Goal: Find specific page/section: Find specific page/section

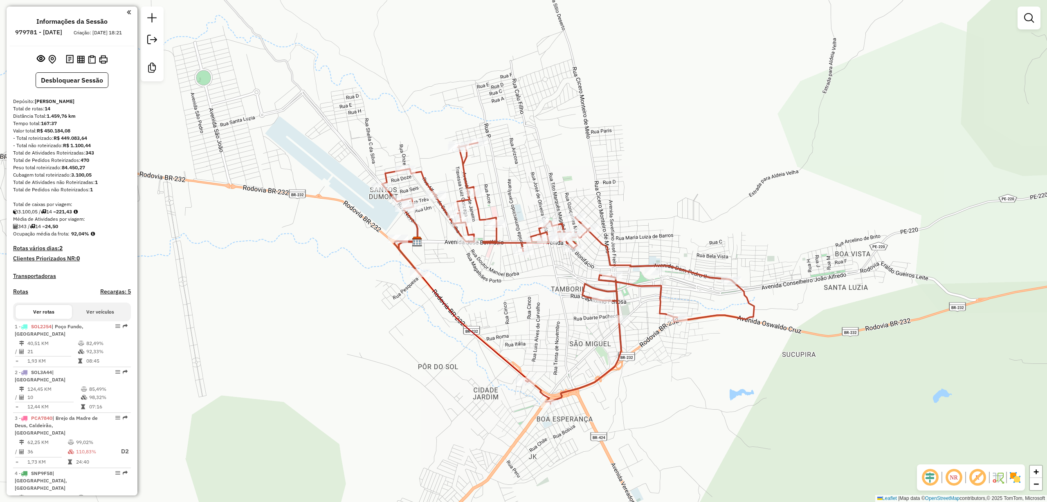
scroll to position [594, 0]
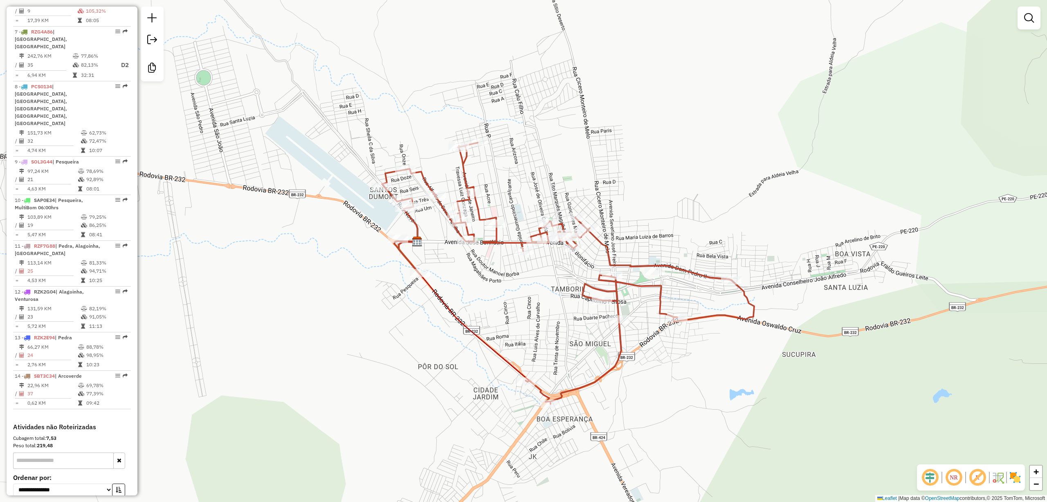
click at [696, 79] on div "Janela de atendimento Grade de atendimento Capacidade Transportadoras Veículos …" at bounding box center [523, 251] width 1047 height 502
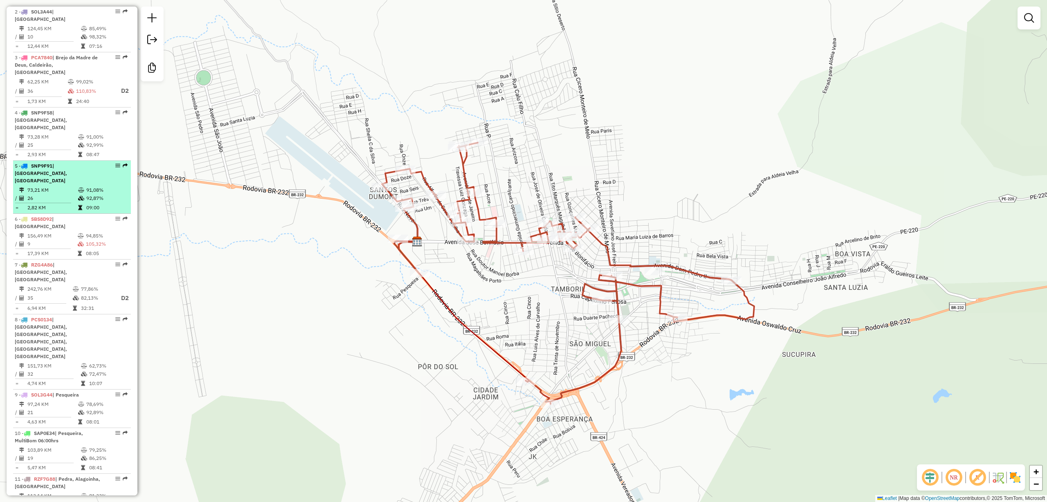
scroll to position [303, 0]
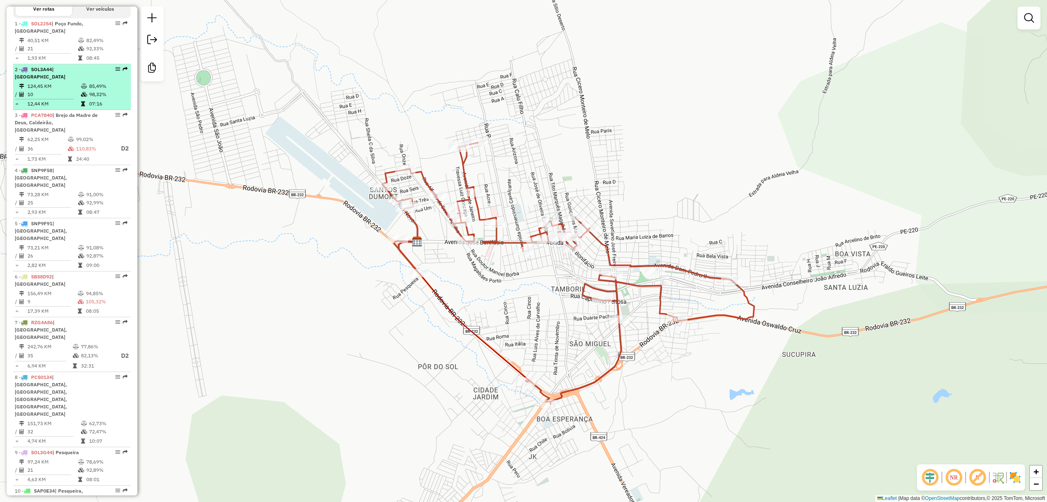
click at [110, 72] on div at bounding box center [115, 69] width 25 height 5
select select "**********"
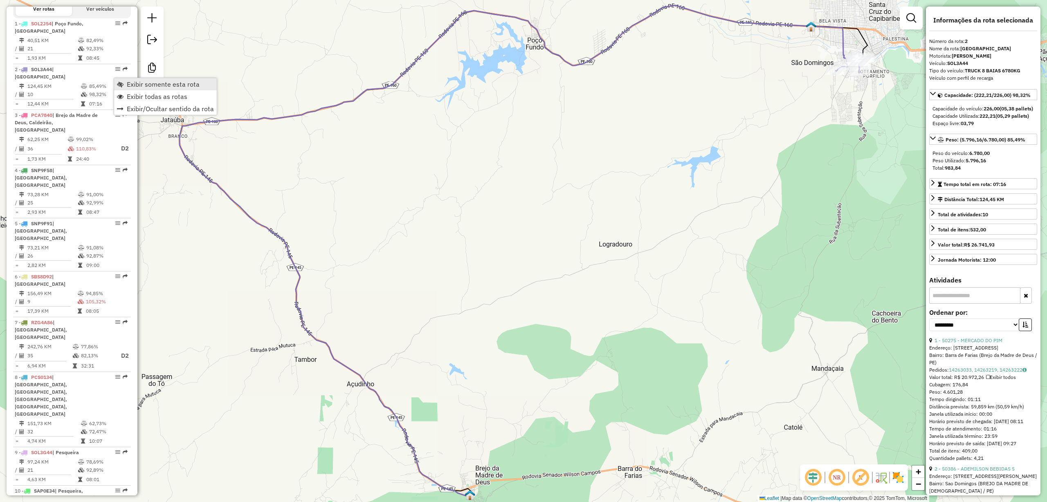
click at [171, 88] on span "Exibir somente esta rota" at bounding box center [163, 84] width 73 height 7
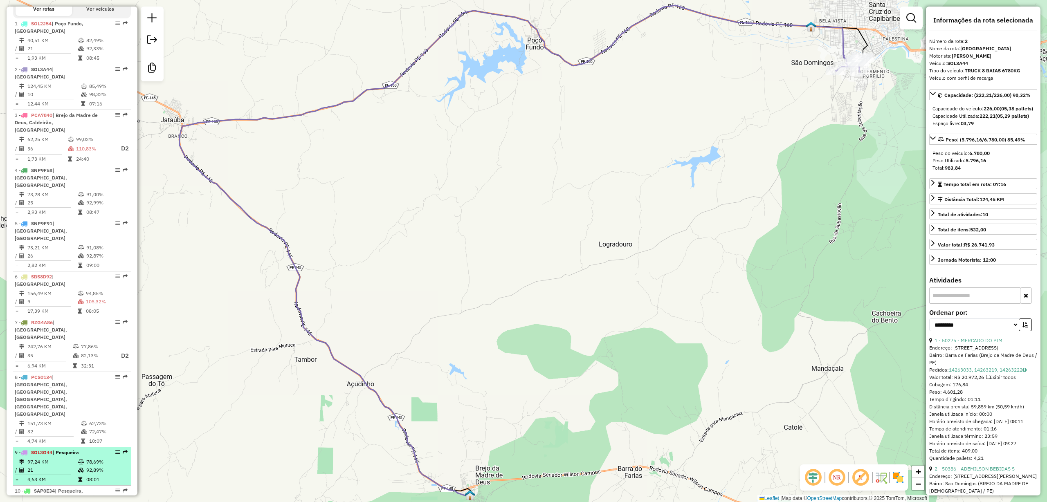
click at [115, 450] on em at bounding box center [117, 452] width 5 height 5
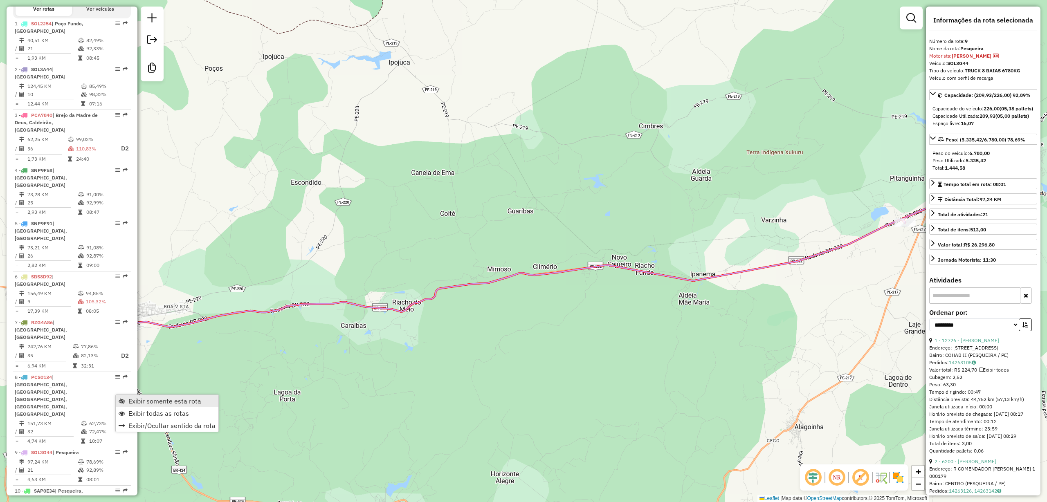
click at [161, 400] on span "Exibir somente esta rota" at bounding box center [164, 401] width 73 height 7
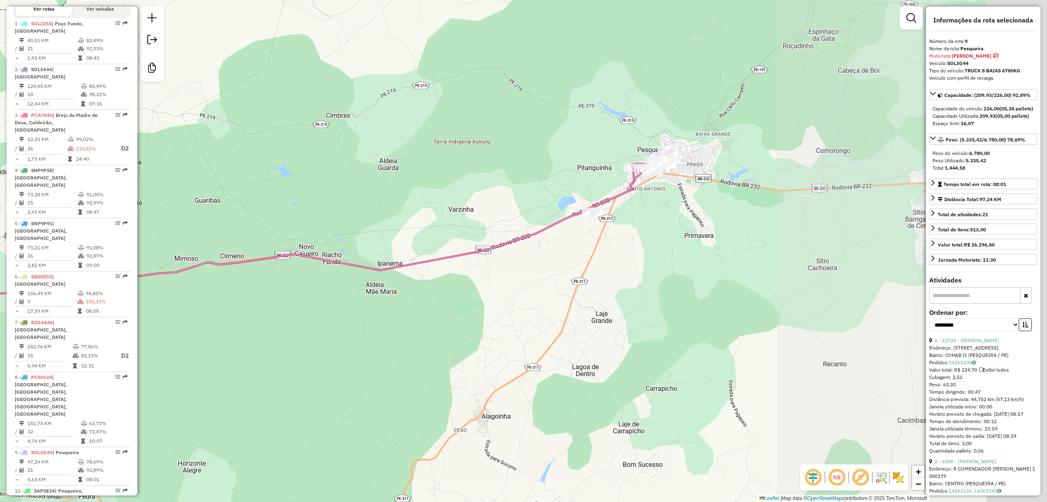
drag, startPoint x: 598, startPoint y: 362, endPoint x: 339, endPoint y: 362, distance: 258.6
click at [341, 362] on div "Janela de atendimento Grade de atendimento Capacidade Transportadoras Veículos …" at bounding box center [523, 251] width 1047 height 502
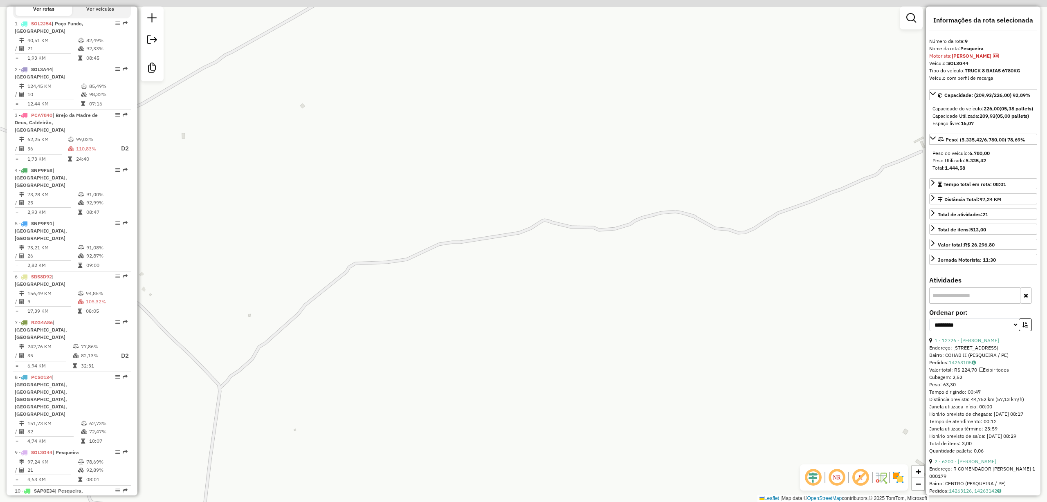
drag, startPoint x: 518, startPoint y: 205, endPoint x: 560, endPoint y: 314, distance: 117.3
click at [559, 313] on div "Janela de atendimento Grade de atendimento Capacidade Transportadoras Veículos …" at bounding box center [523, 251] width 1047 height 502
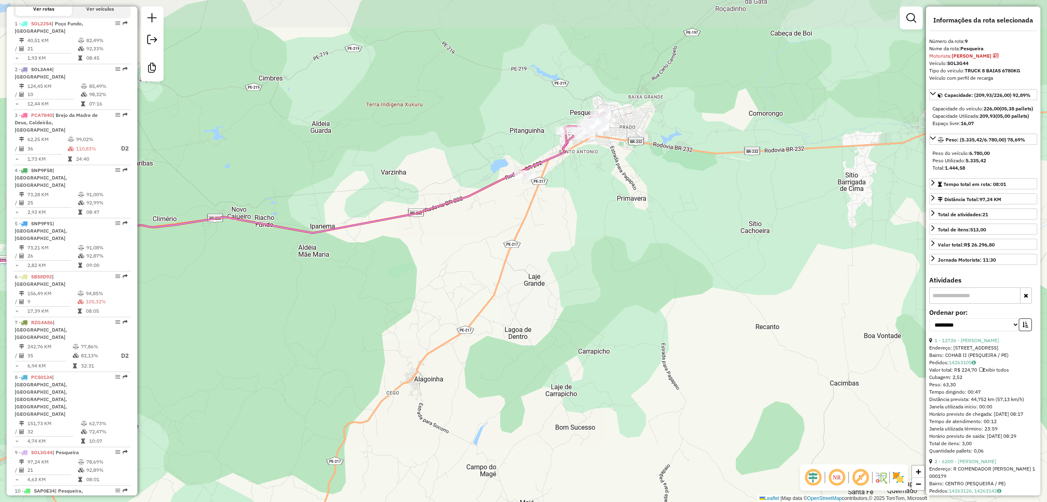
drag, startPoint x: 597, startPoint y: 151, endPoint x: 598, endPoint y: 201, distance: 50.8
click at [598, 201] on div "Janela de atendimento Grade de atendimento Capacidade Transportadoras Veículos …" at bounding box center [523, 251] width 1047 height 502
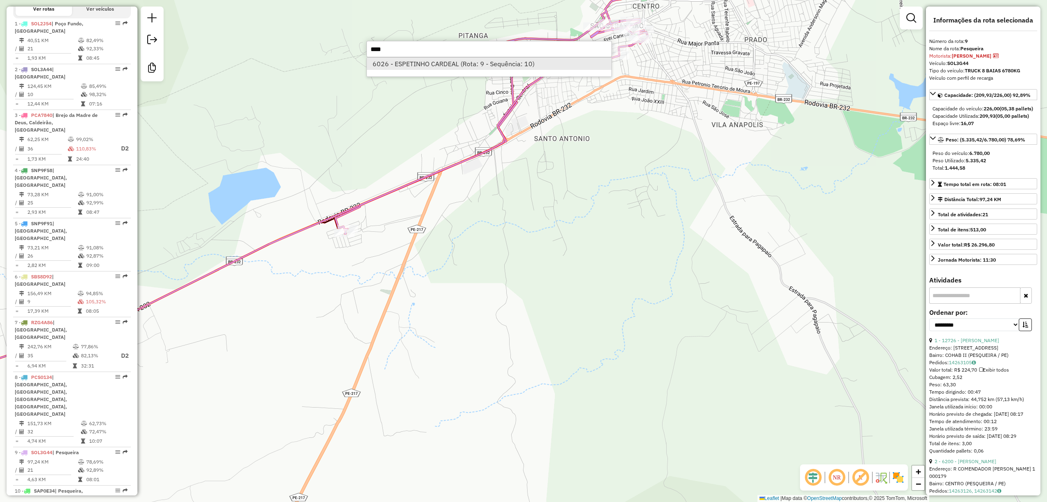
type input "****"
click at [522, 65] on li "6026 - ESPETINHO CARDEAL (Rota: 9 - Sequência: 10)" at bounding box center [489, 64] width 245 height 12
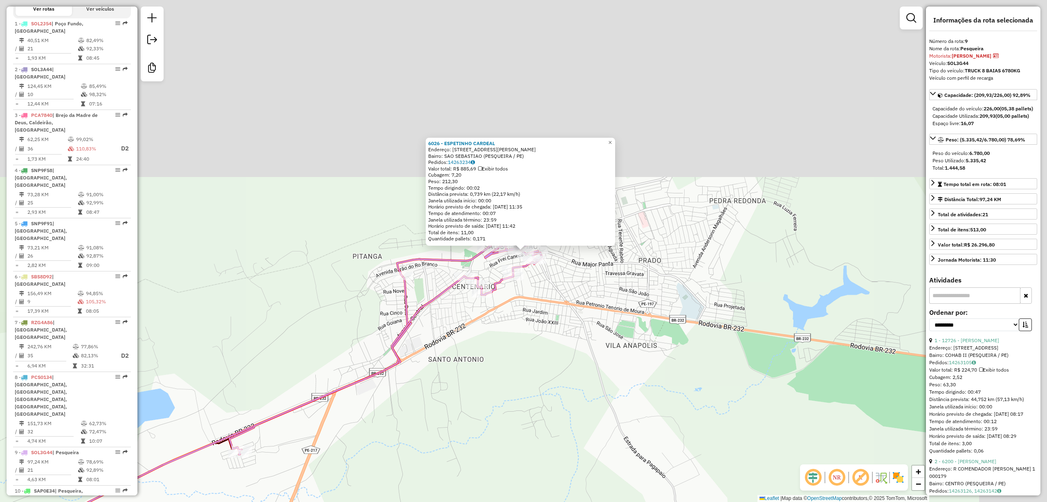
scroll to position [594, 0]
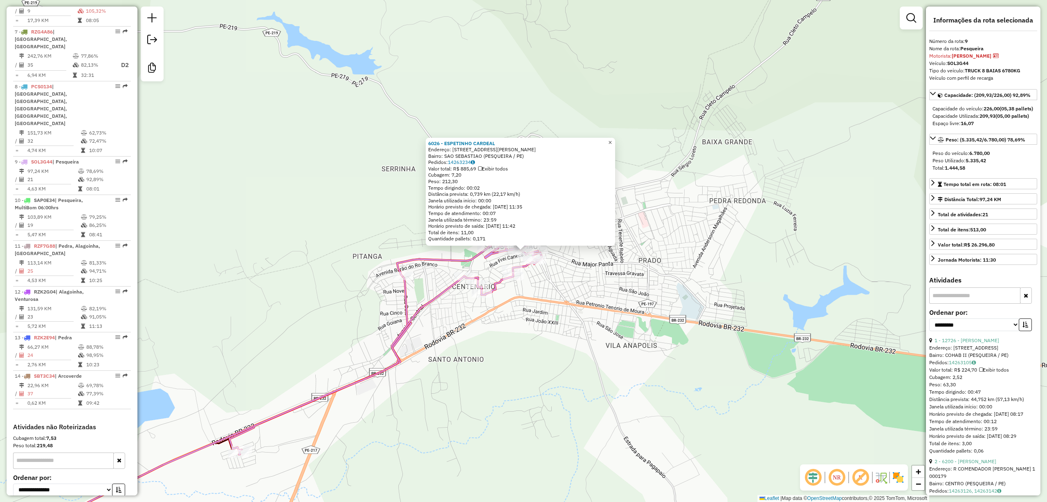
click at [615, 144] on link "×" at bounding box center [611, 143] width 10 height 10
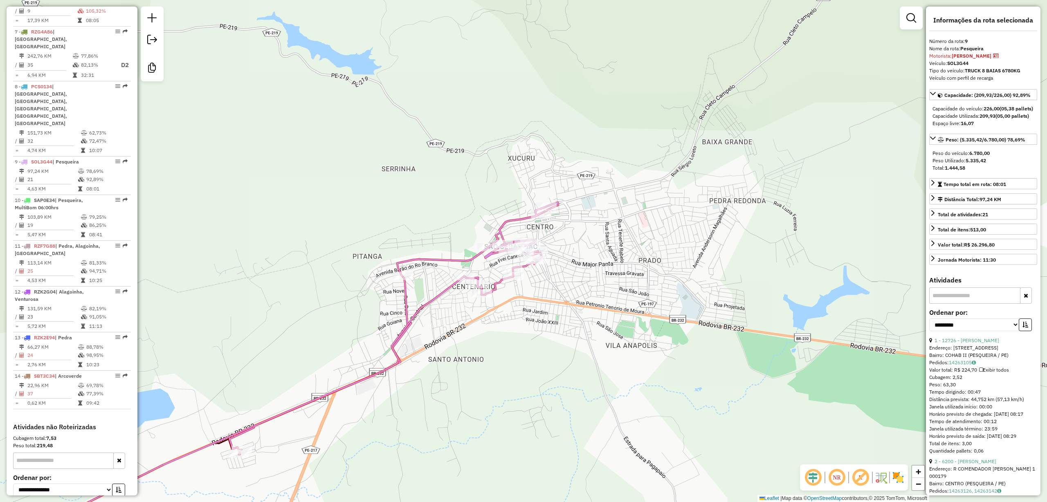
click at [513, 378] on div "Janela de atendimento Grade de atendimento Capacidade Transportadoras Veículos …" at bounding box center [523, 251] width 1047 height 502
type input "****"
click at [549, 74] on div "6724 - RAFAEA FRUTAS E VERD (Rota: 9 - Sequência: 21)" at bounding box center [489, 67] width 245 height 20
